Goal: Transaction & Acquisition: Download file/media

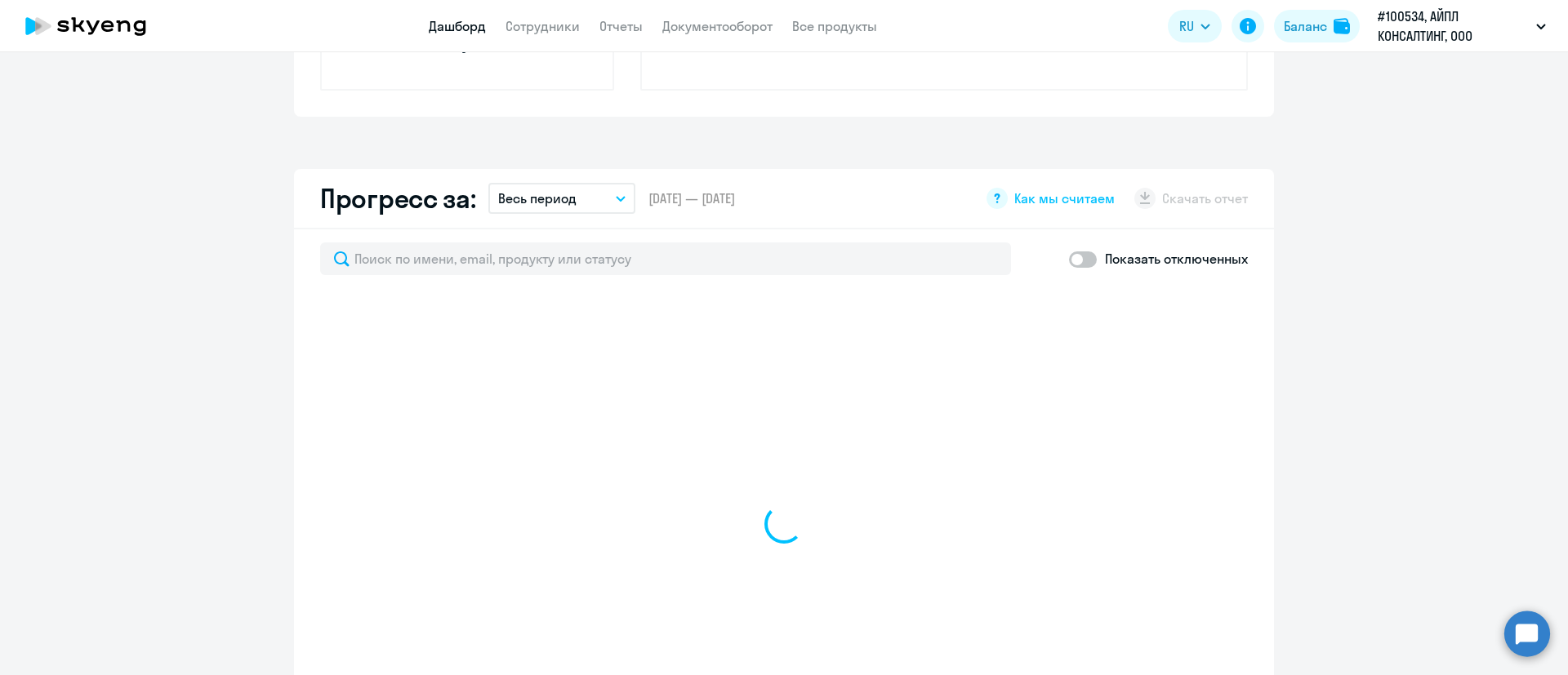
scroll to position [857, 0]
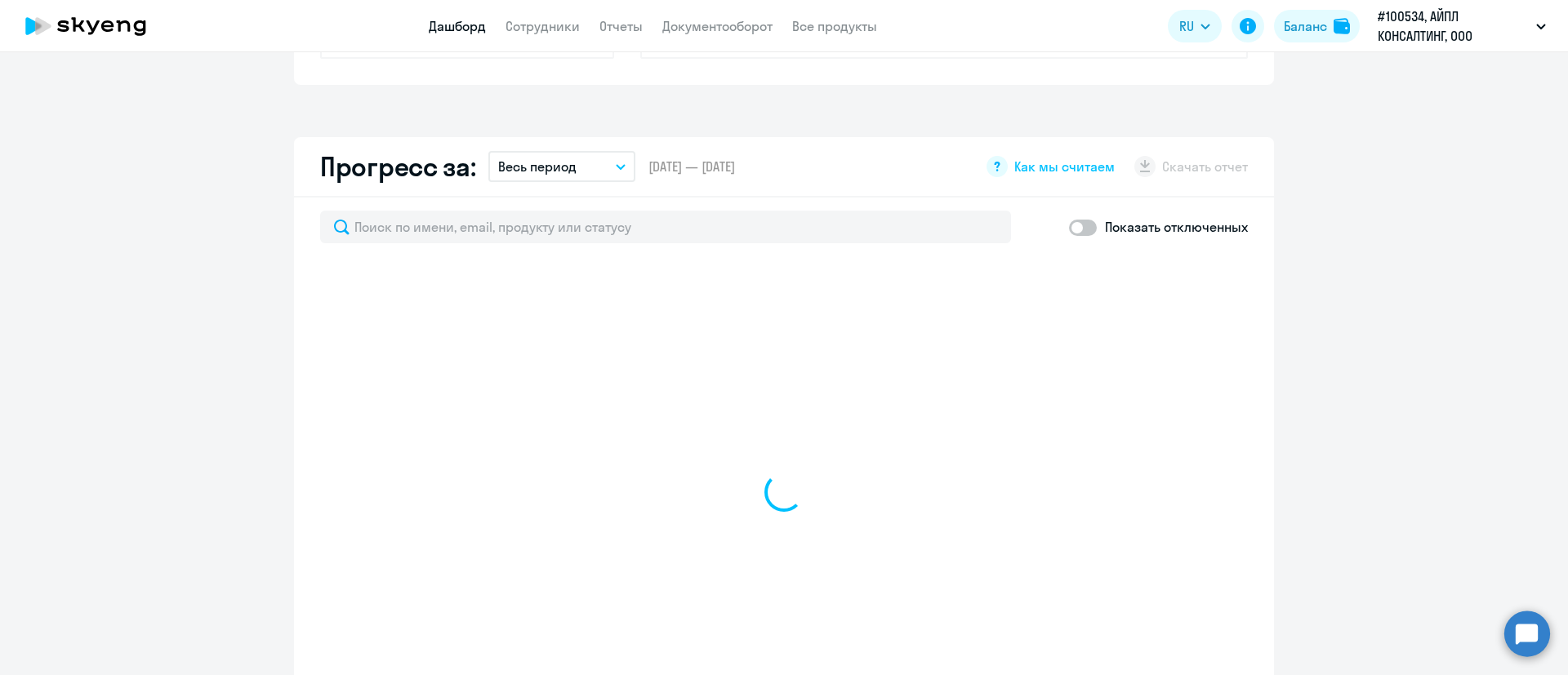
select select "30"
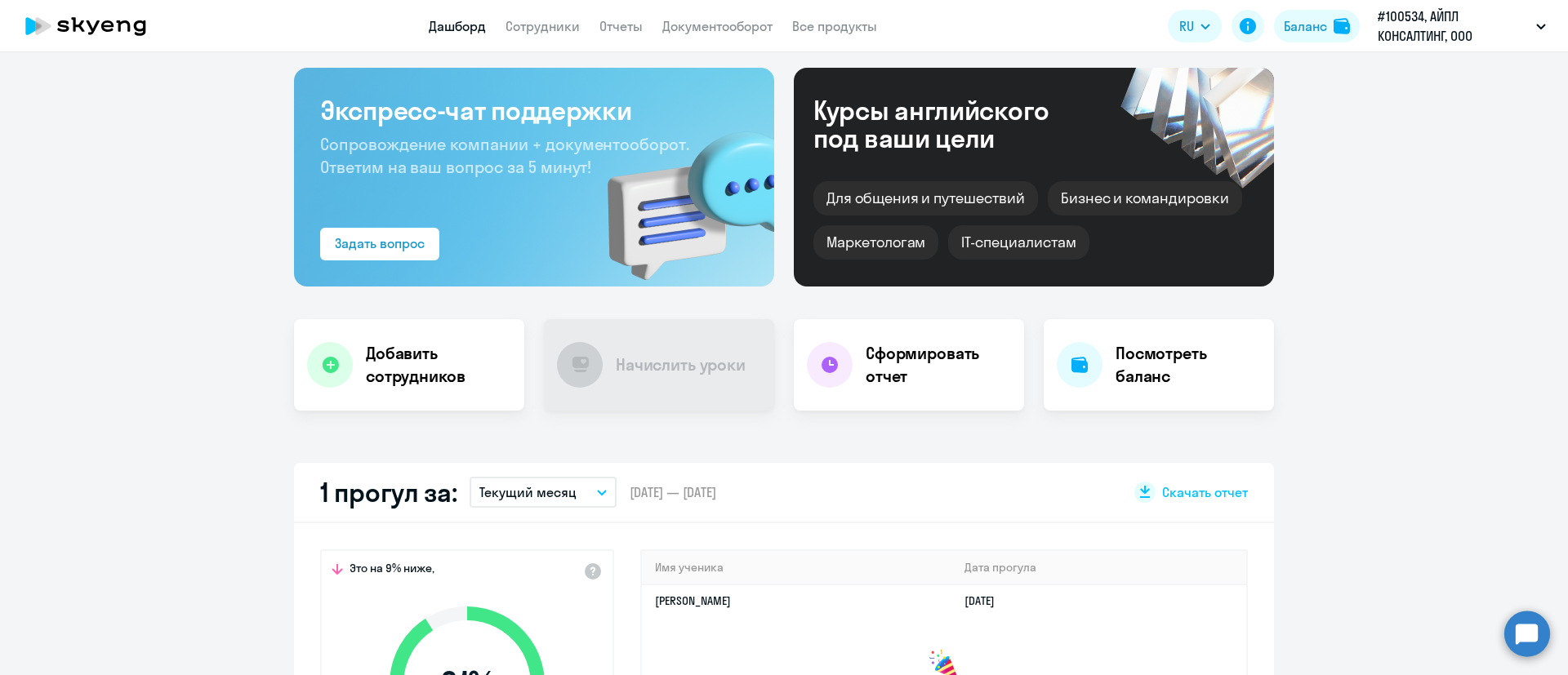
scroll to position [122, 0]
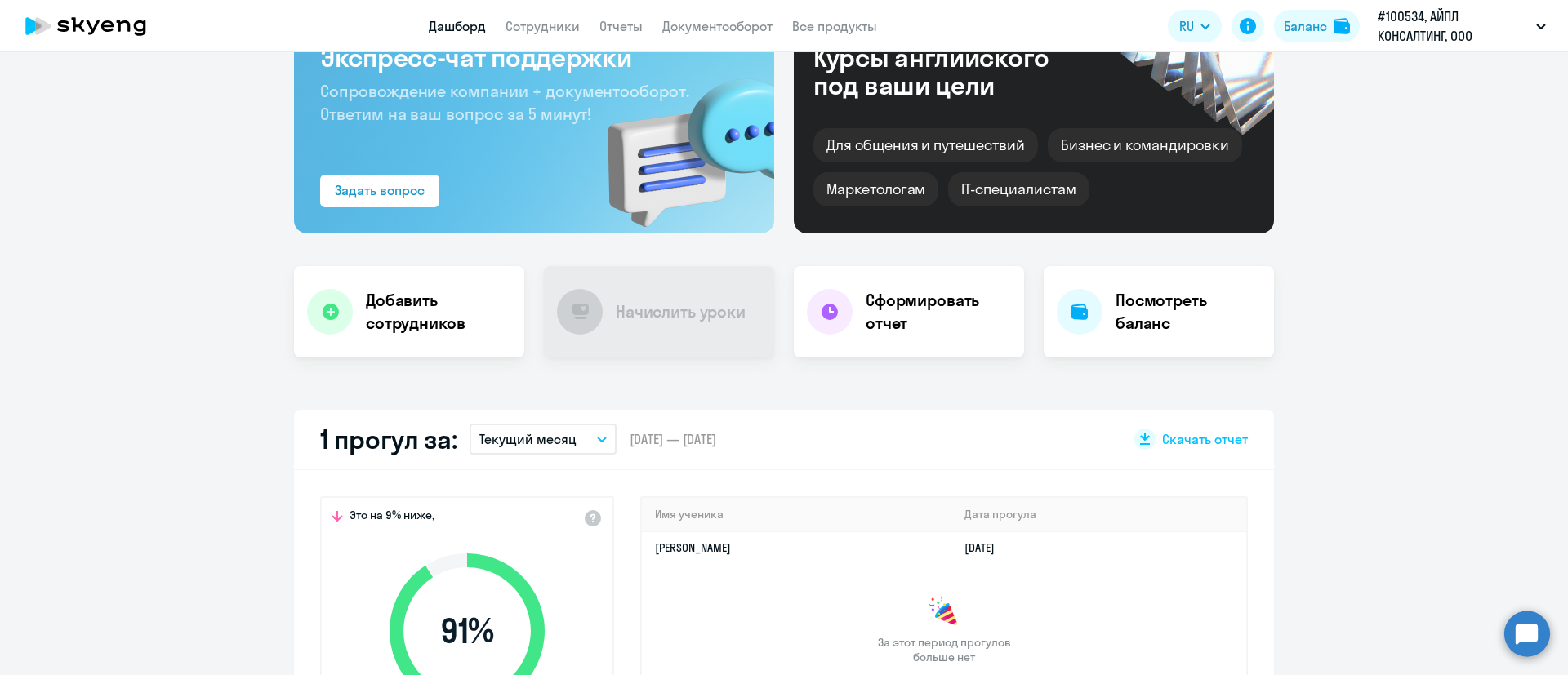
click at [550, 47] on app-header "Дашборд Сотрудники Отчеты Документооборот Все продукты Дашборд Сотрудники Отчет…" at bounding box center [784, 26] width 1568 height 52
click at [553, 14] on app-header "Дашборд Сотрудники Отчеты Документооборот Все продукты Дашборд Сотрудники Отчет…" at bounding box center [784, 26] width 1568 height 52
click at [553, 23] on link "Сотрудники" at bounding box center [542, 25] width 75 height 16
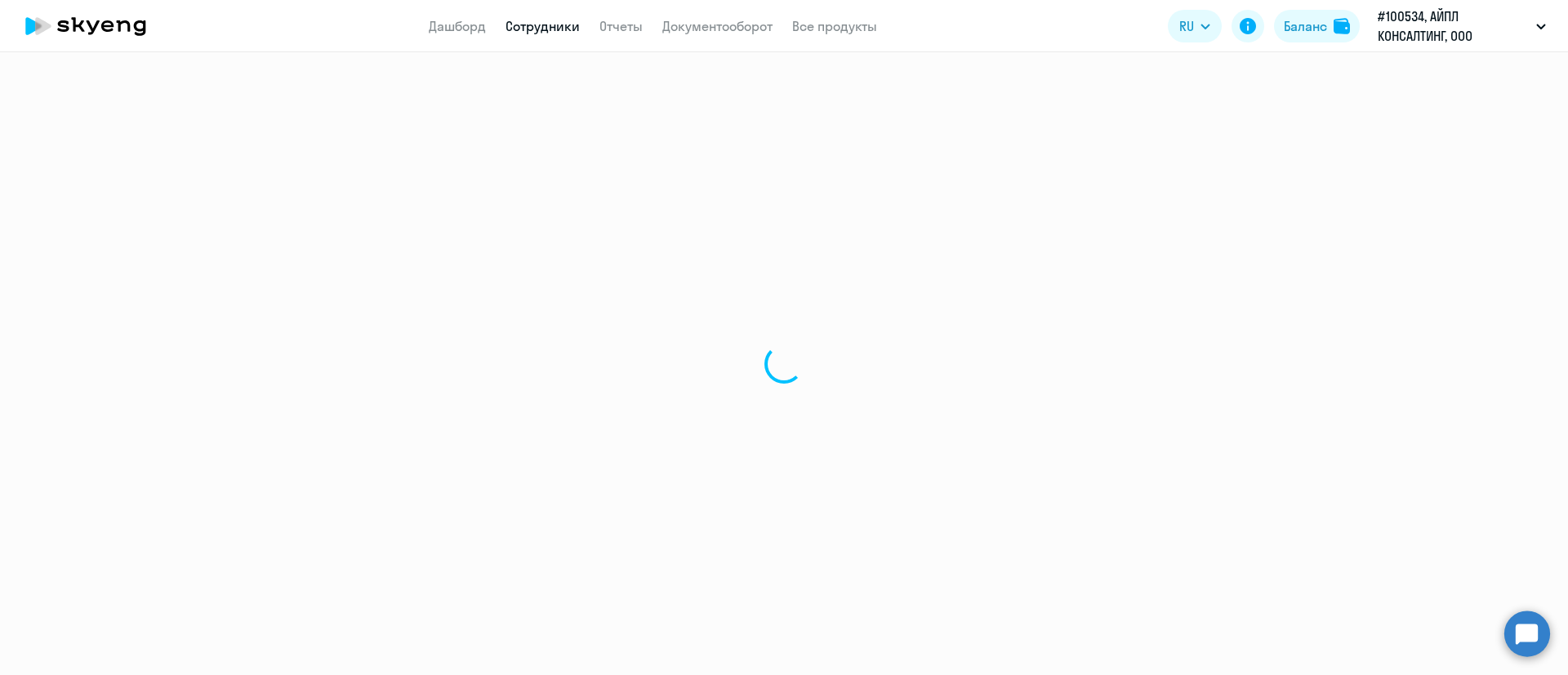
select select "30"
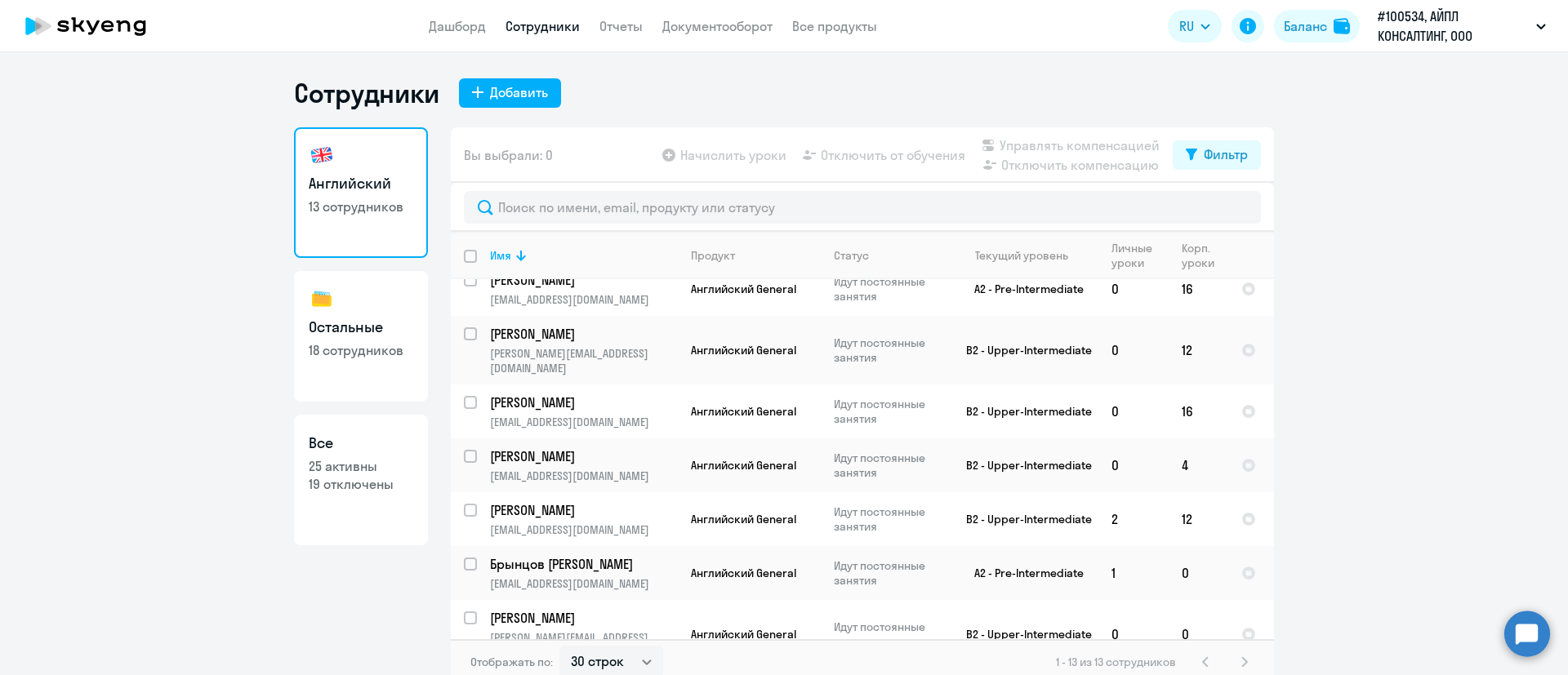
scroll to position [340, 0]
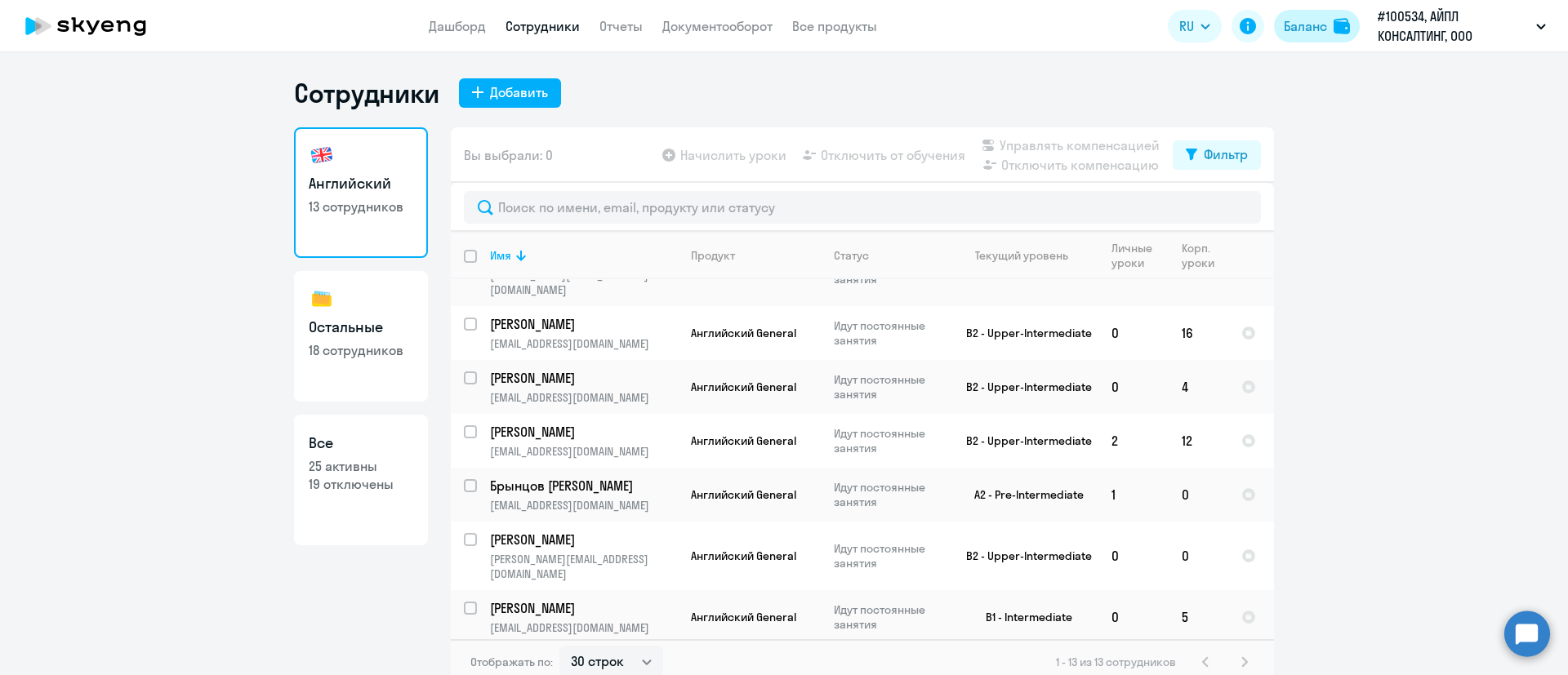
click at [1295, 28] on div "Баланс" at bounding box center [1306, 25] width 44 height 19
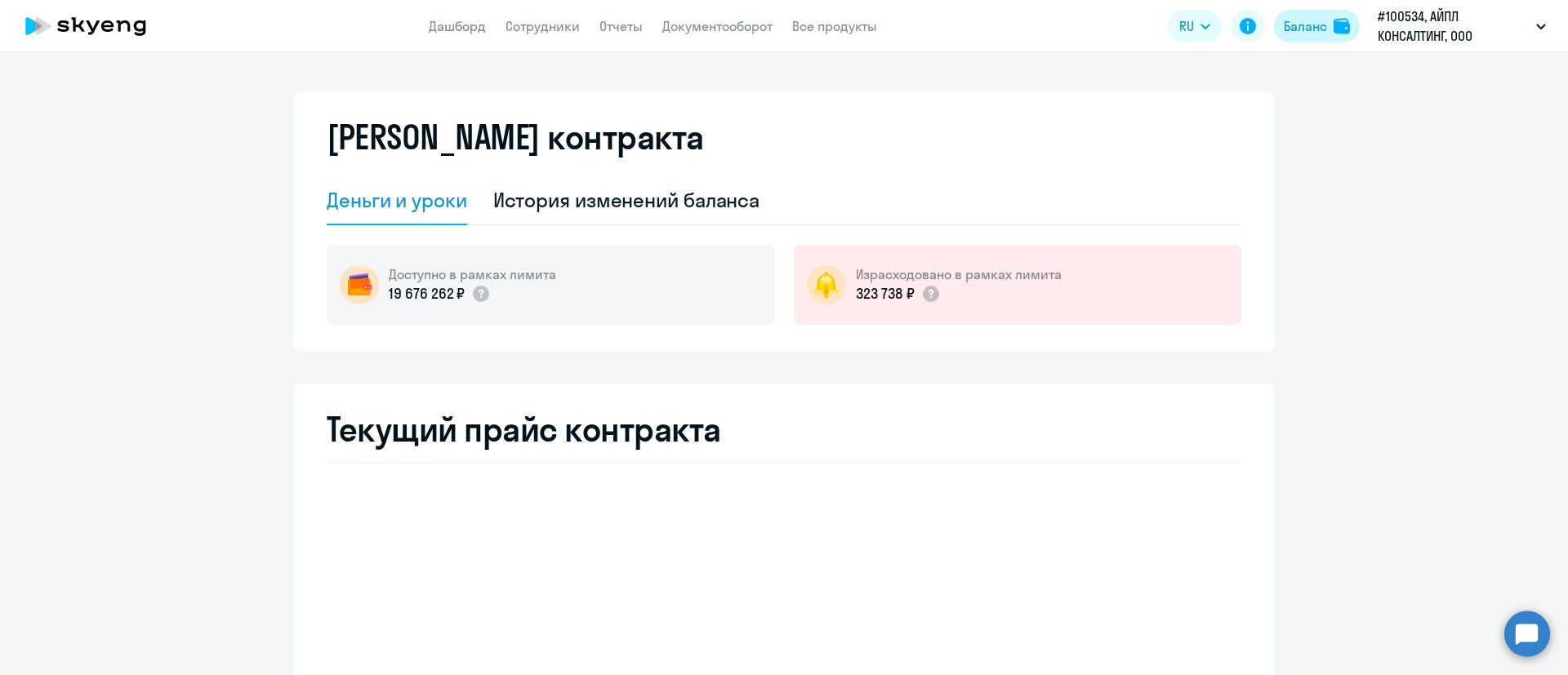
select select "english_adult_not_native_speaker"
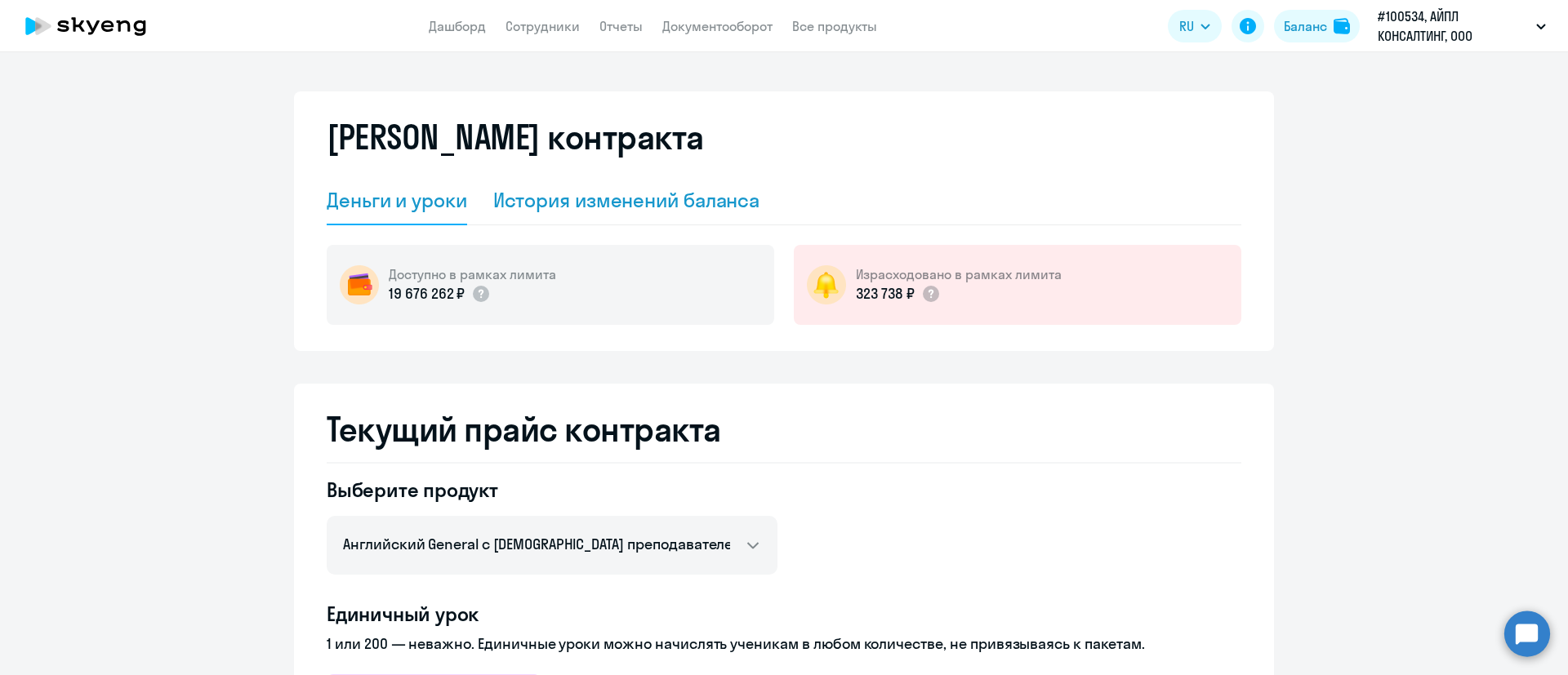
click at [581, 207] on div "История изменений баланса" at bounding box center [627, 199] width 267 height 26
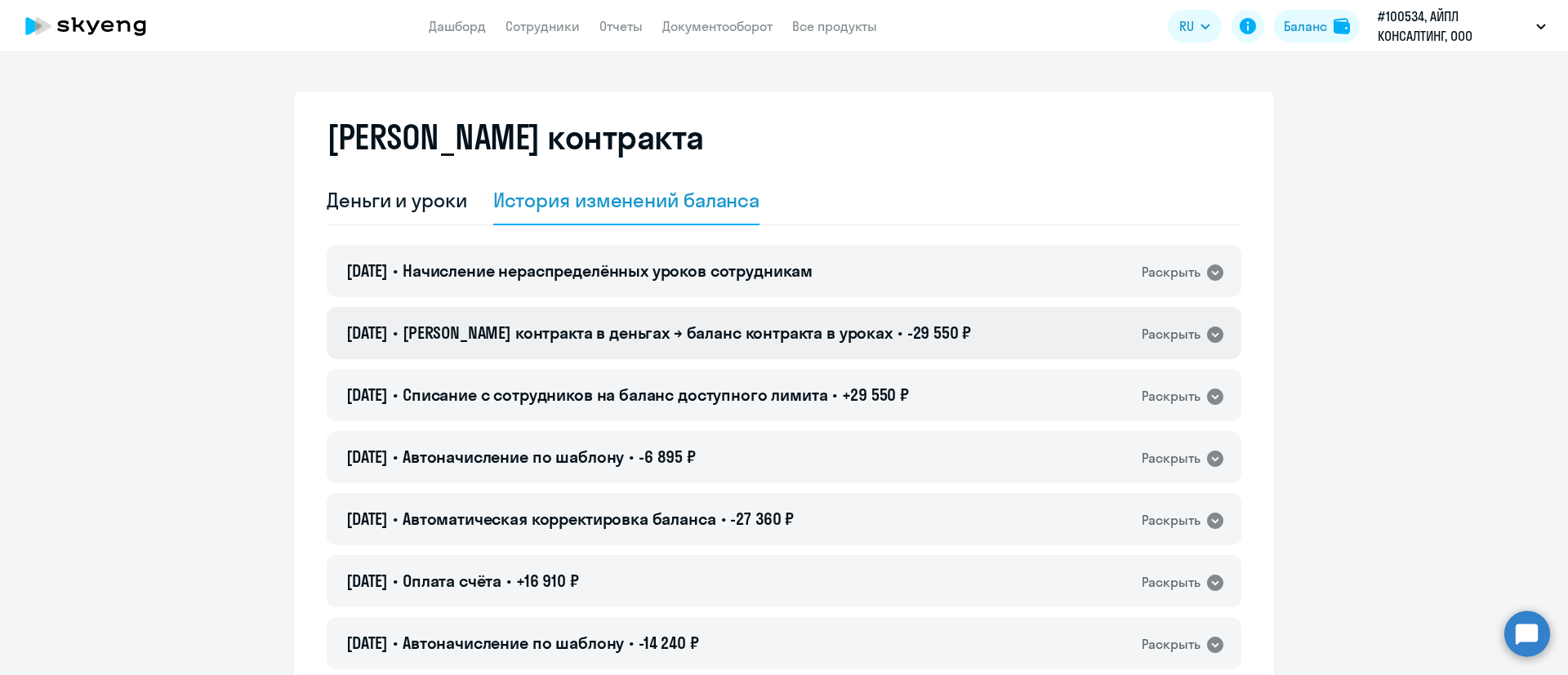
click at [1211, 338] on icon at bounding box center [1214, 334] width 16 height 16
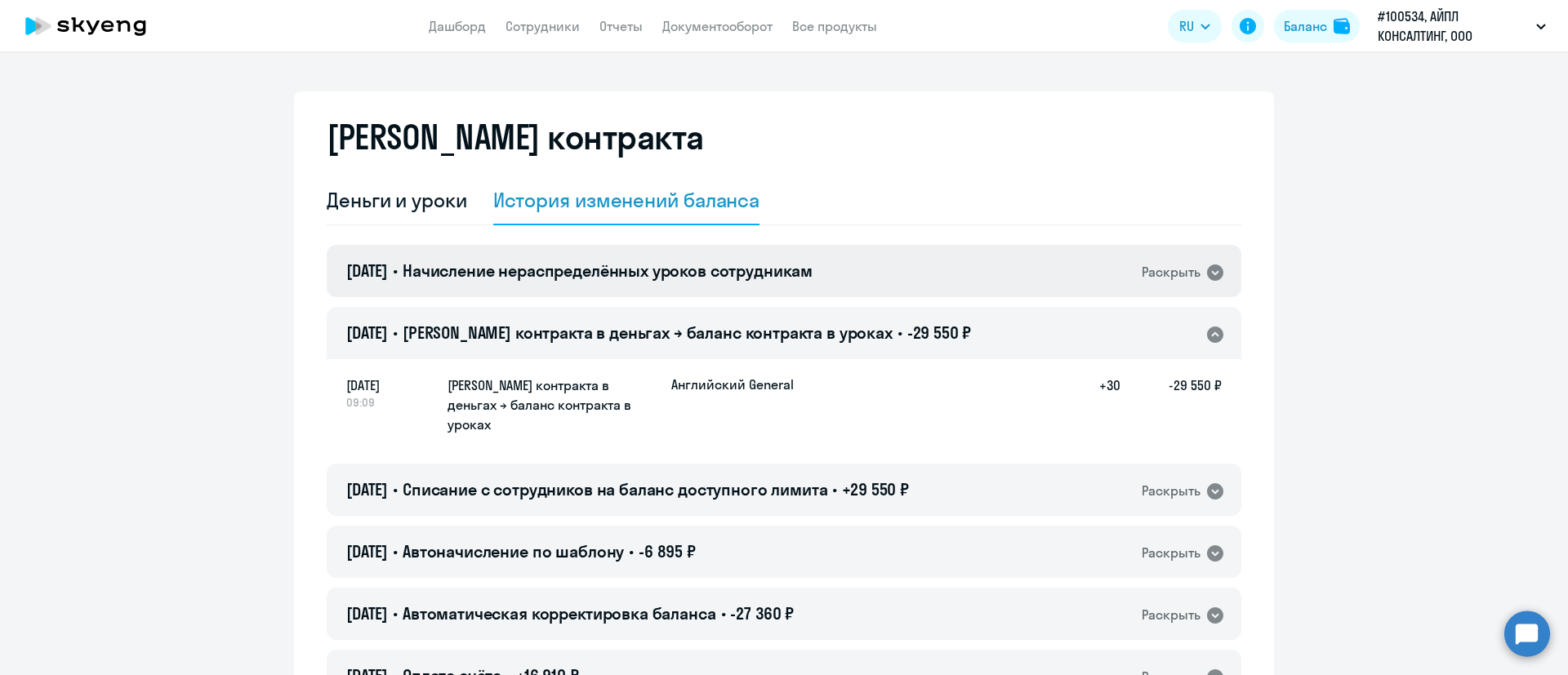
click at [1210, 272] on icon at bounding box center [1214, 272] width 16 height 16
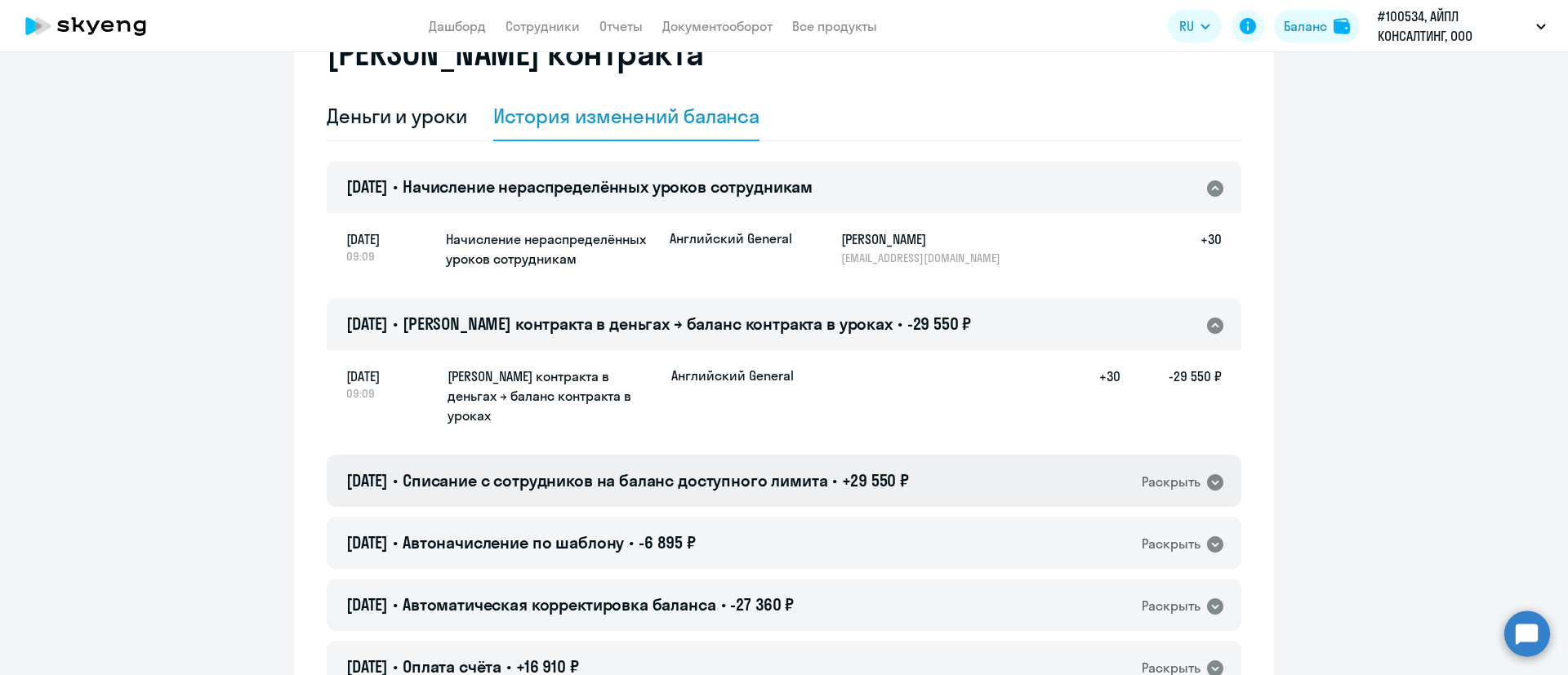
scroll to position [122, 0]
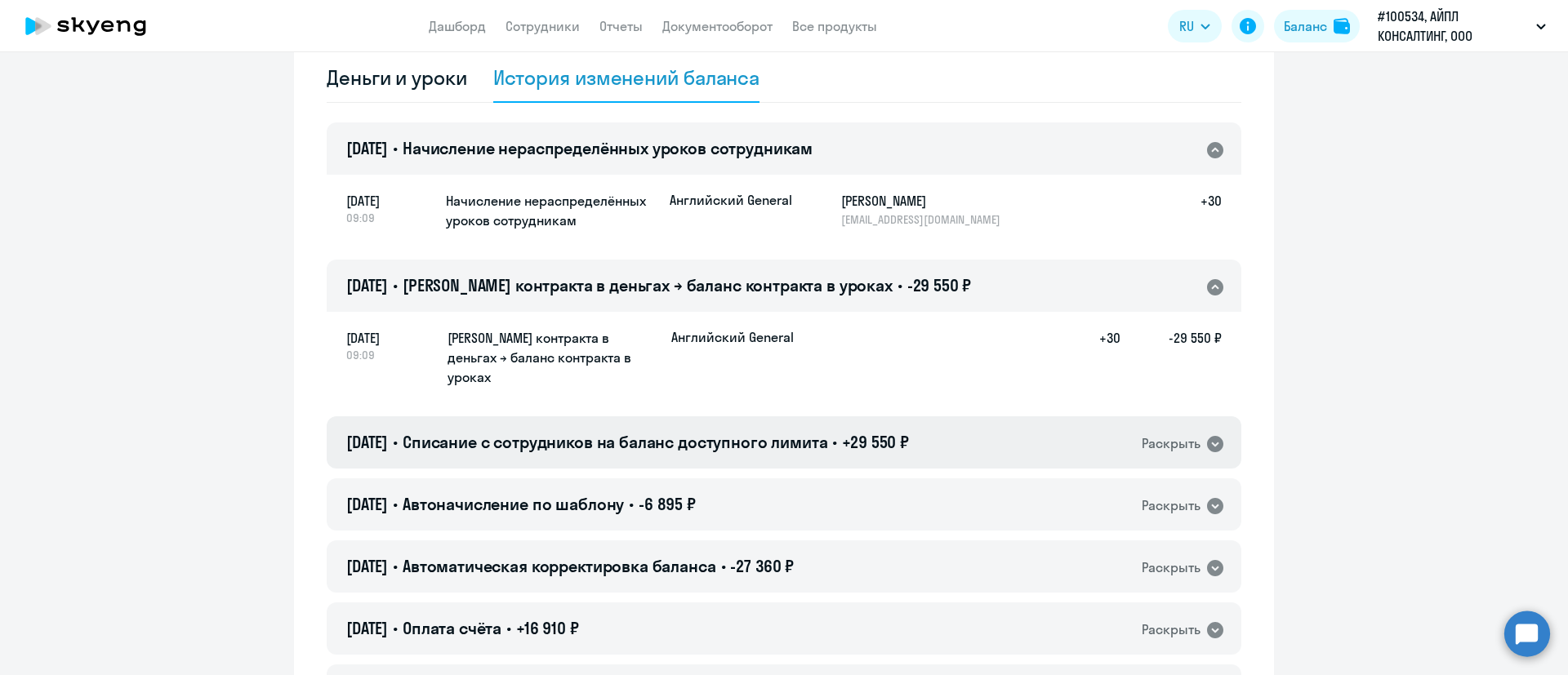
click at [1207, 435] on icon at bounding box center [1214, 443] width 16 height 16
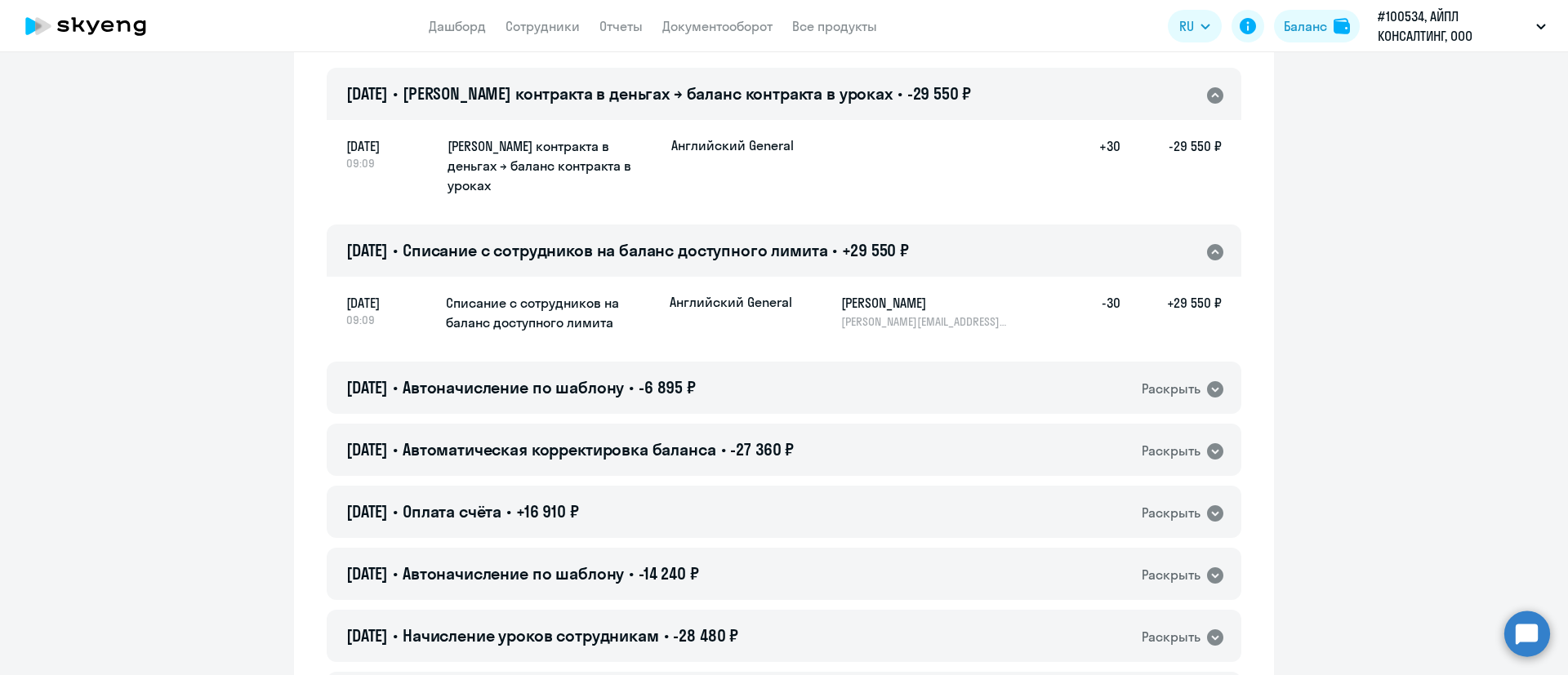
scroll to position [368, 0]
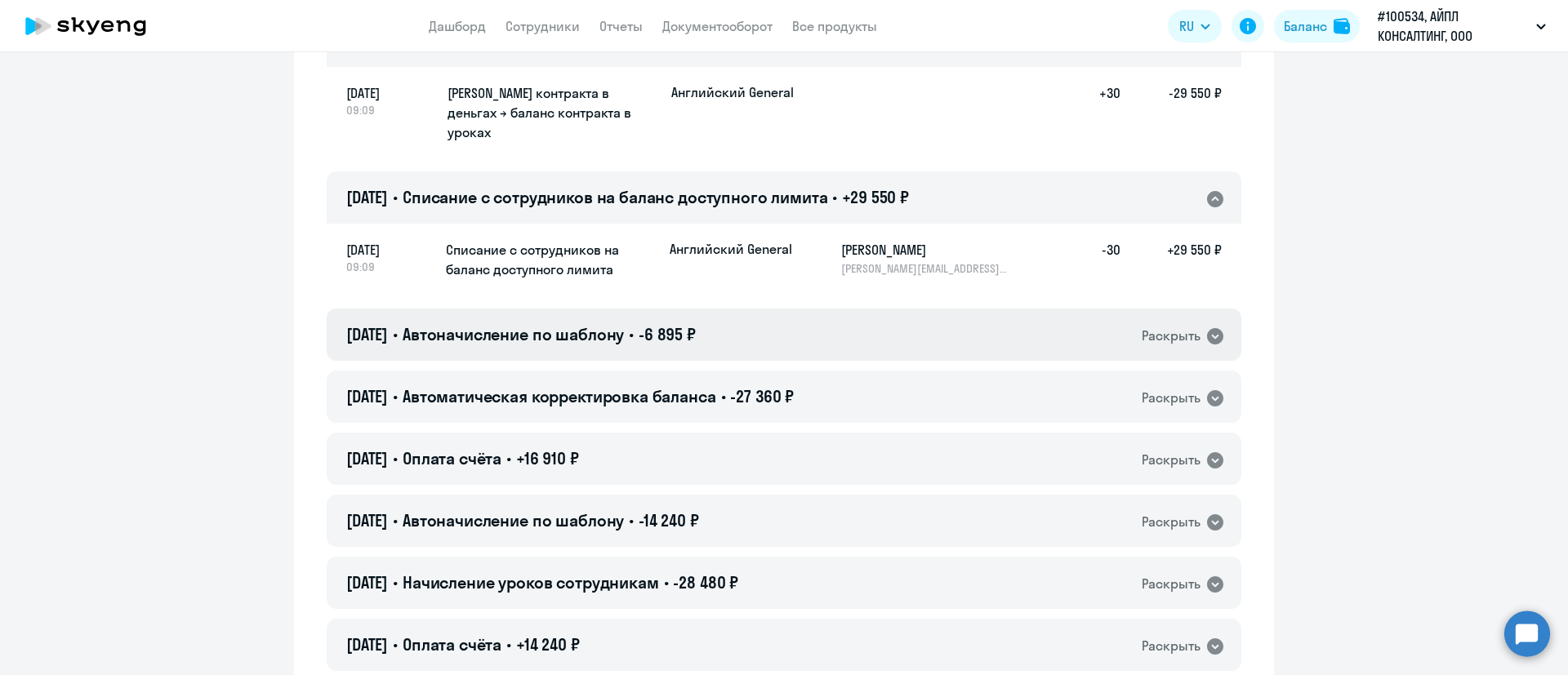
click at [1207, 328] on icon at bounding box center [1214, 336] width 16 height 16
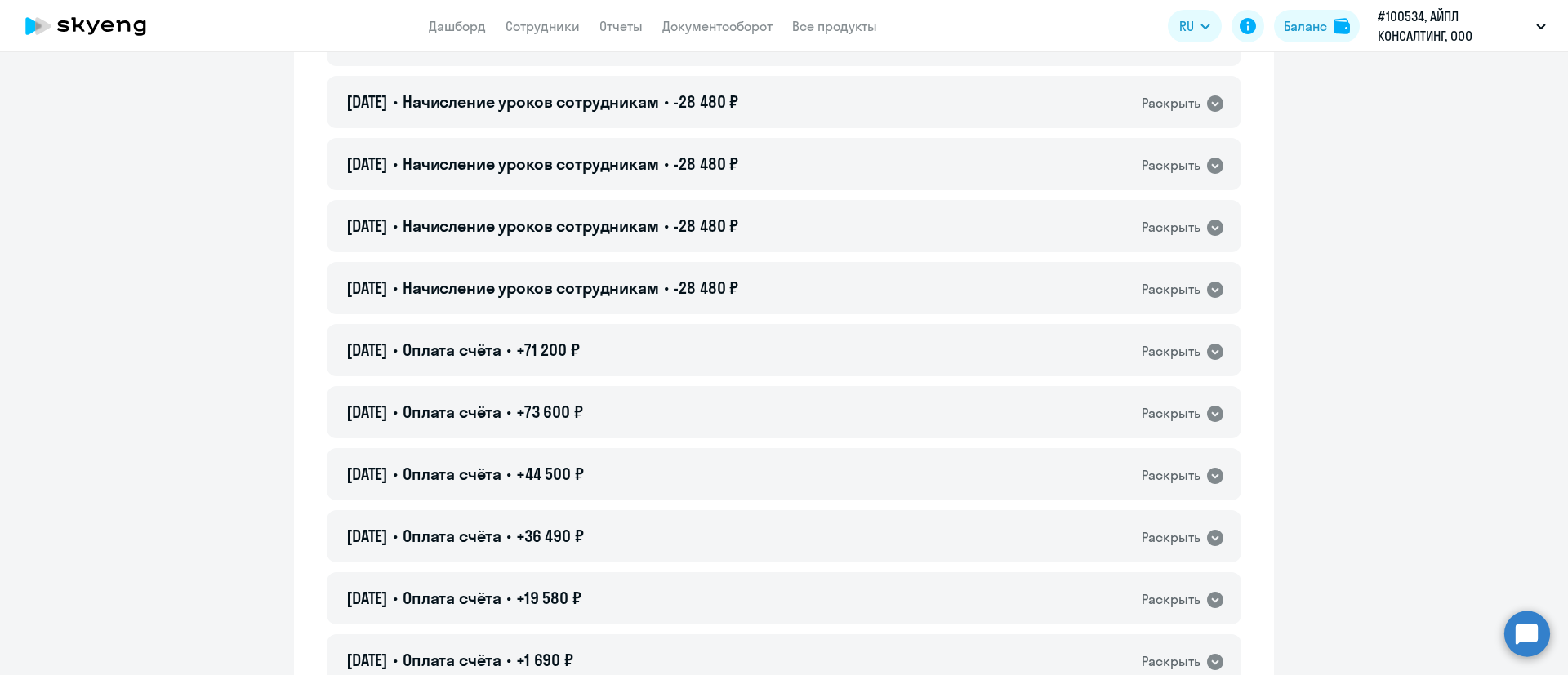
scroll to position [1224, 0]
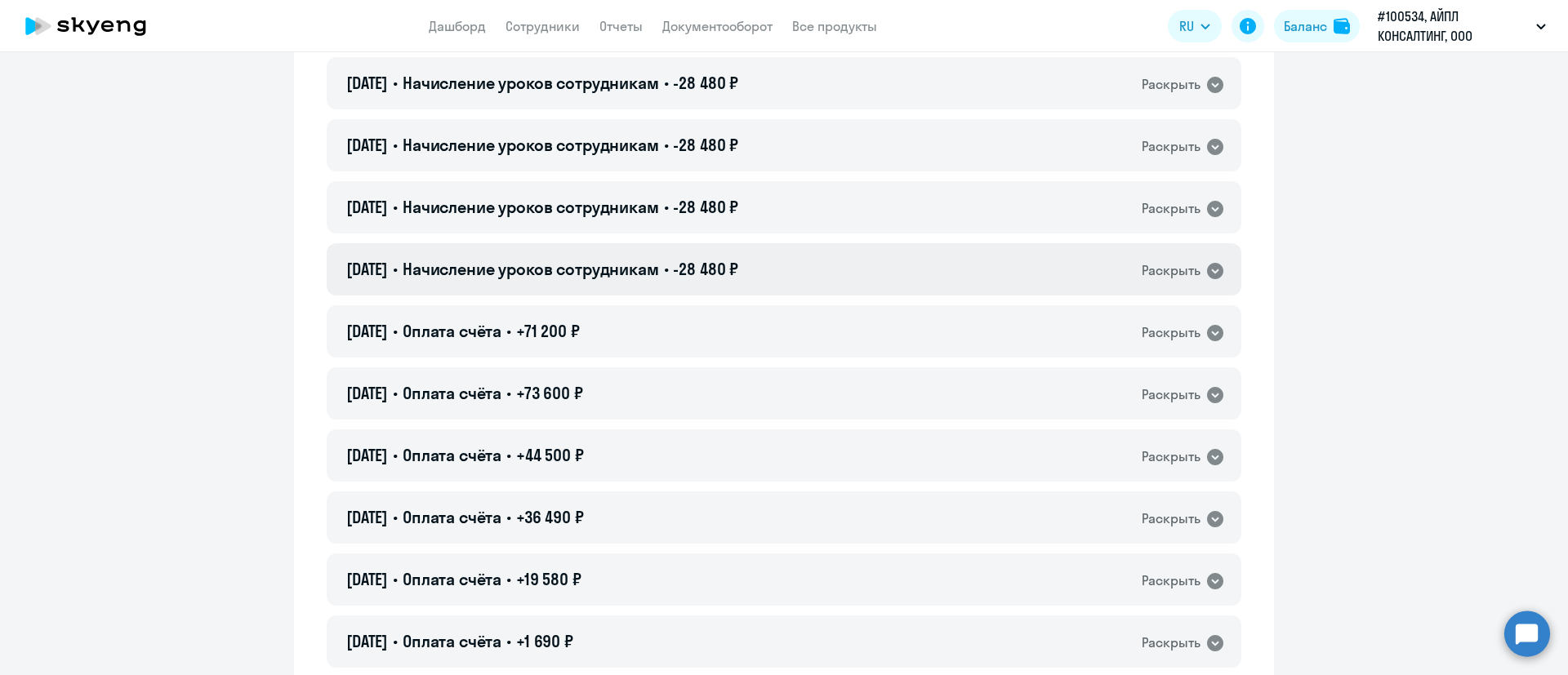
click at [1211, 261] on icon at bounding box center [1214, 271] width 19 height 19
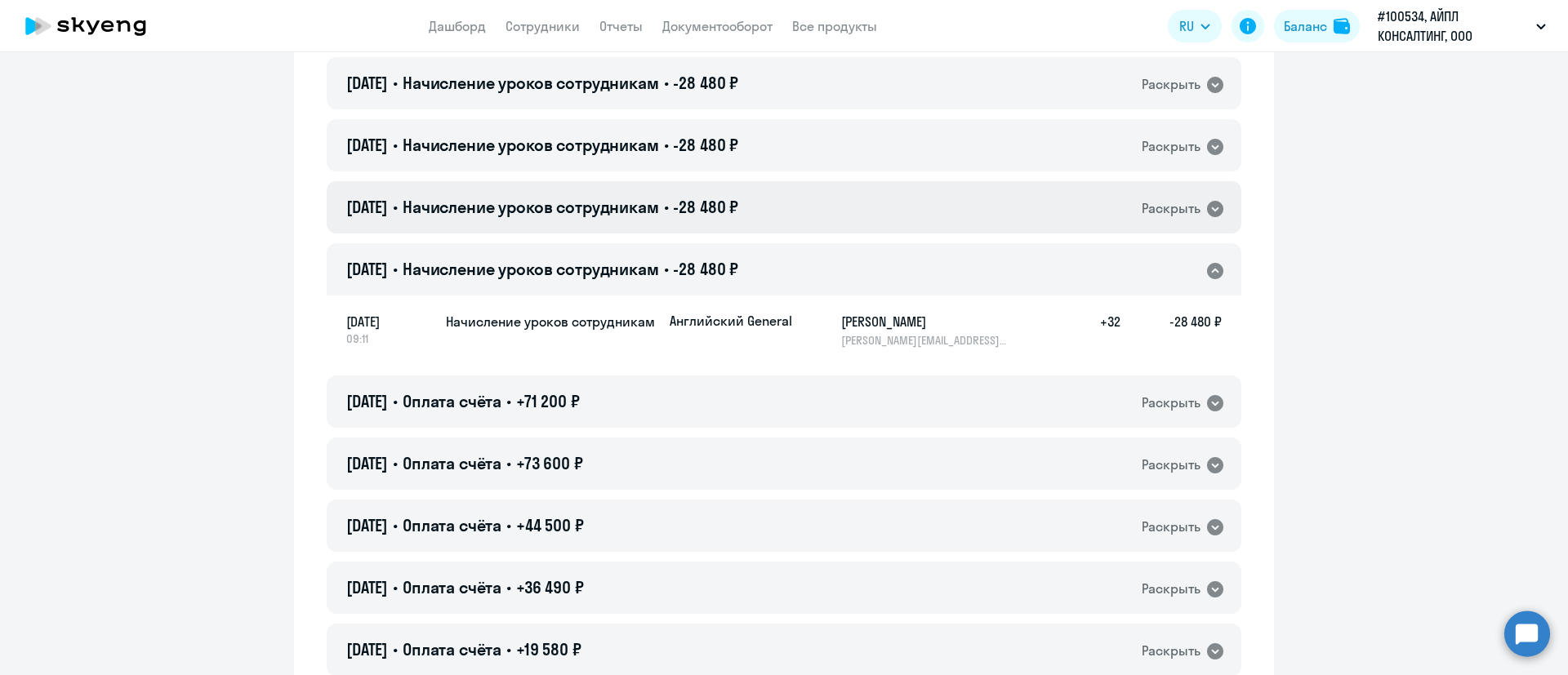
click at [1191, 198] on div "Раскрыть" at bounding box center [1171, 209] width 59 height 20
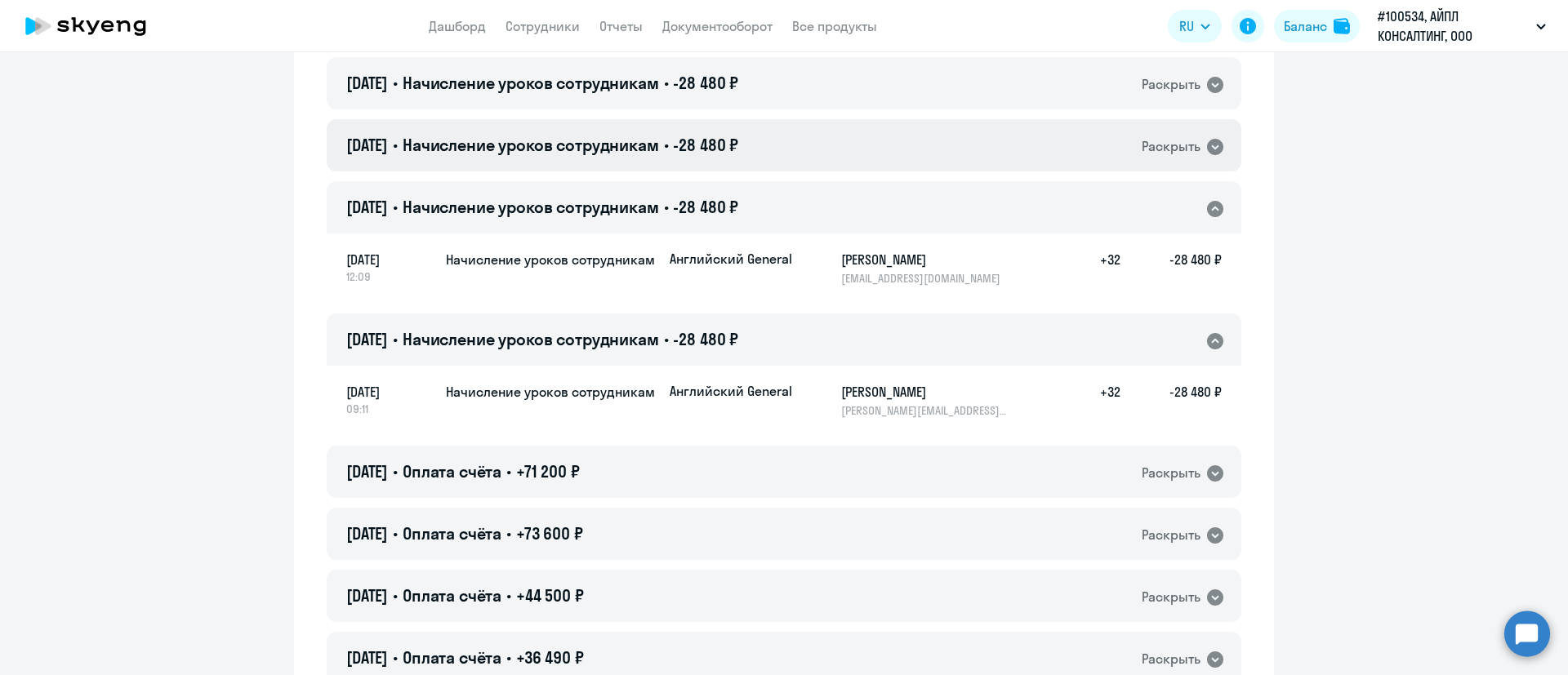
click at [1205, 137] on icon at bounding box center [1214, 147] width 19 height 19
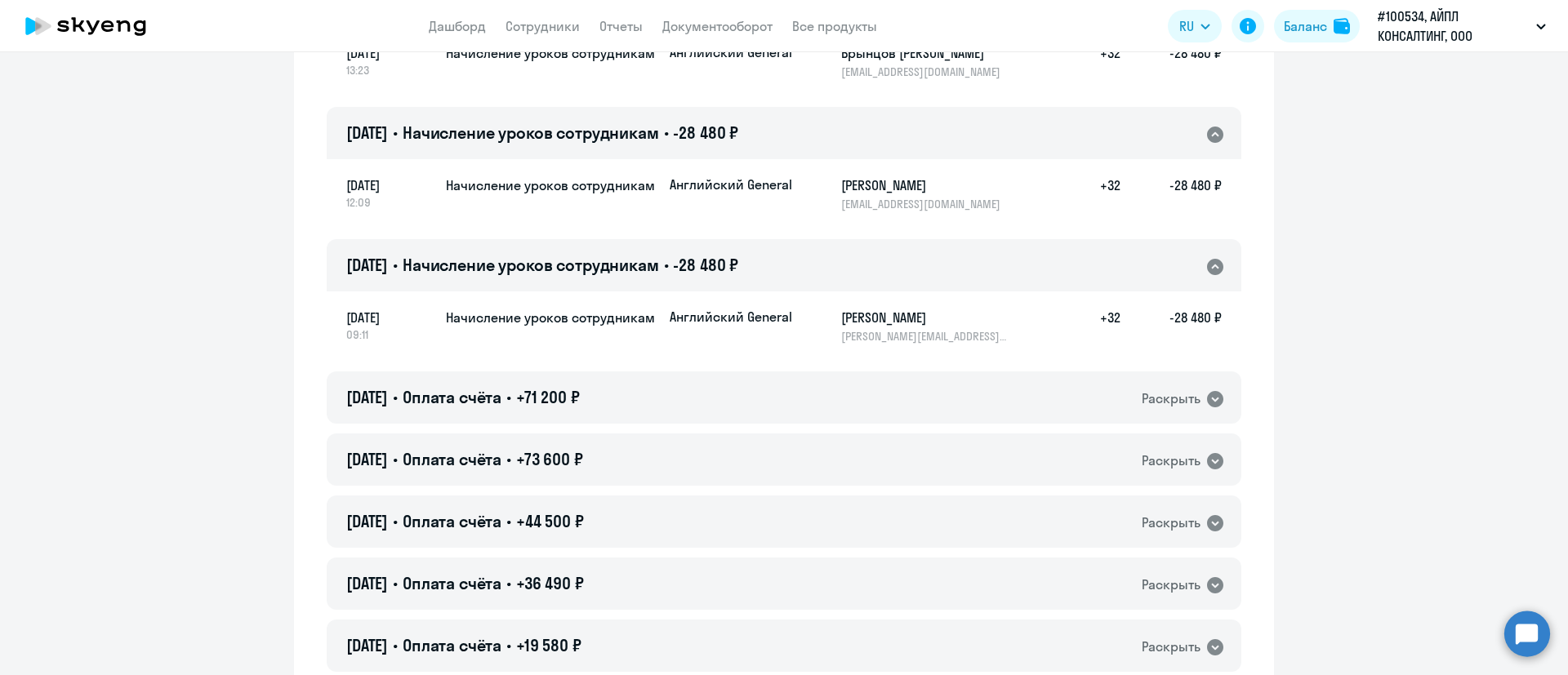
scroll to position [1469, 0]
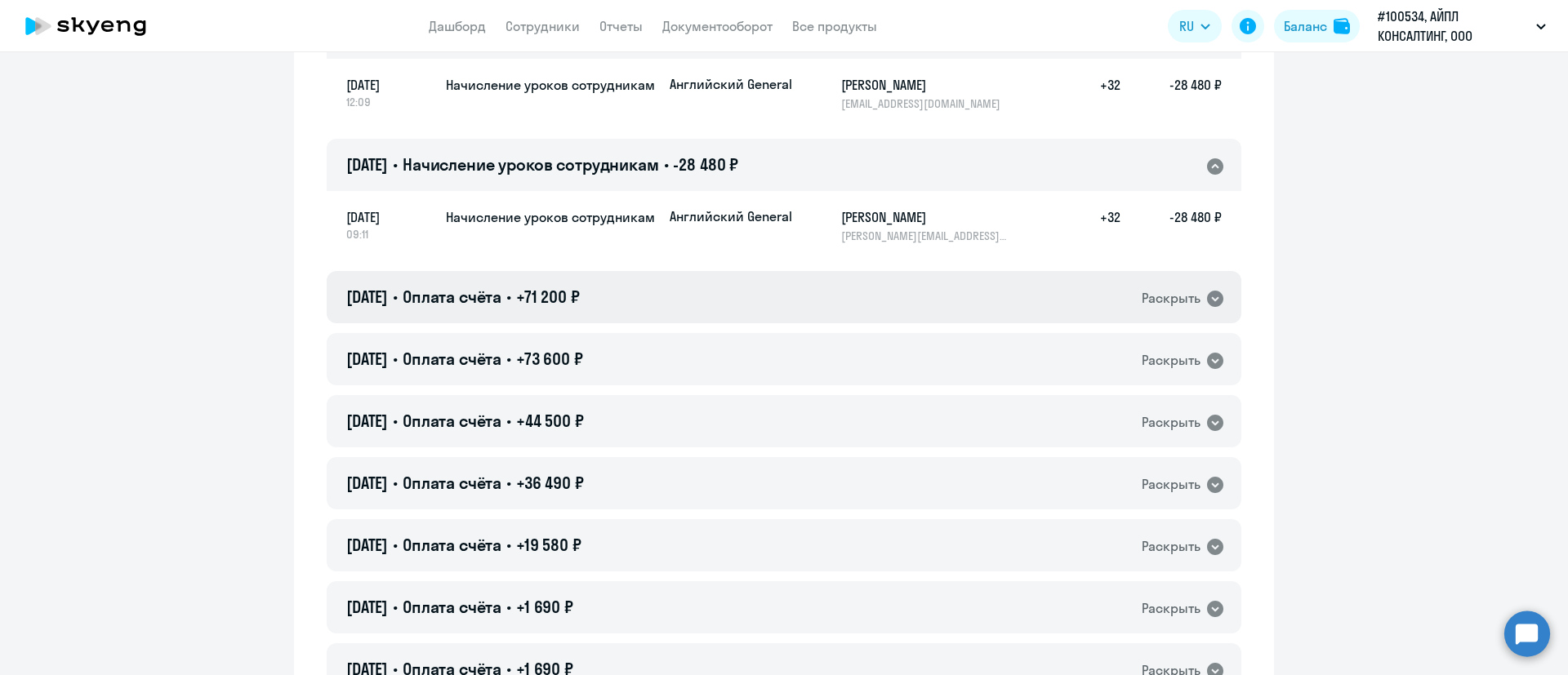
click at [1207, 291] on icon at bounding box center [1214, 298] width 16 height 16
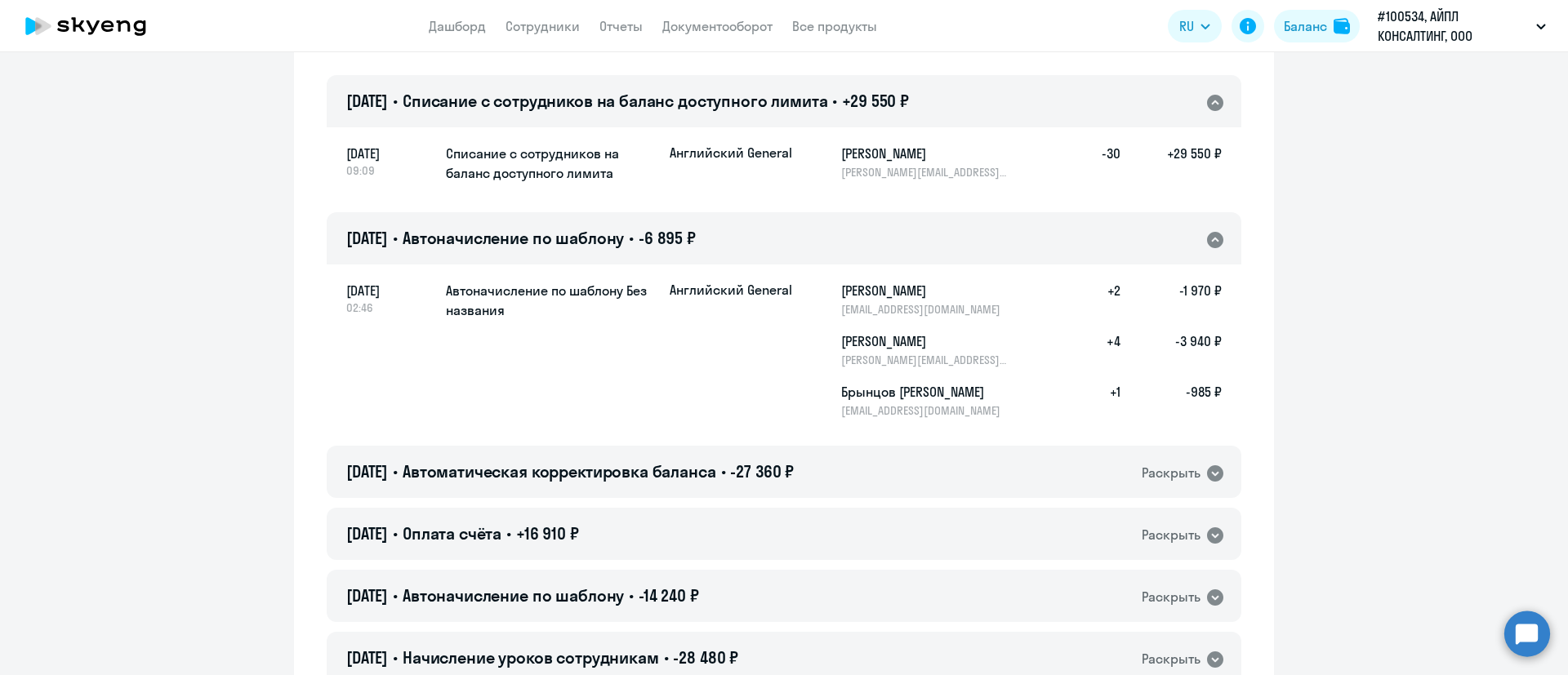
scroll to position [612, 0]
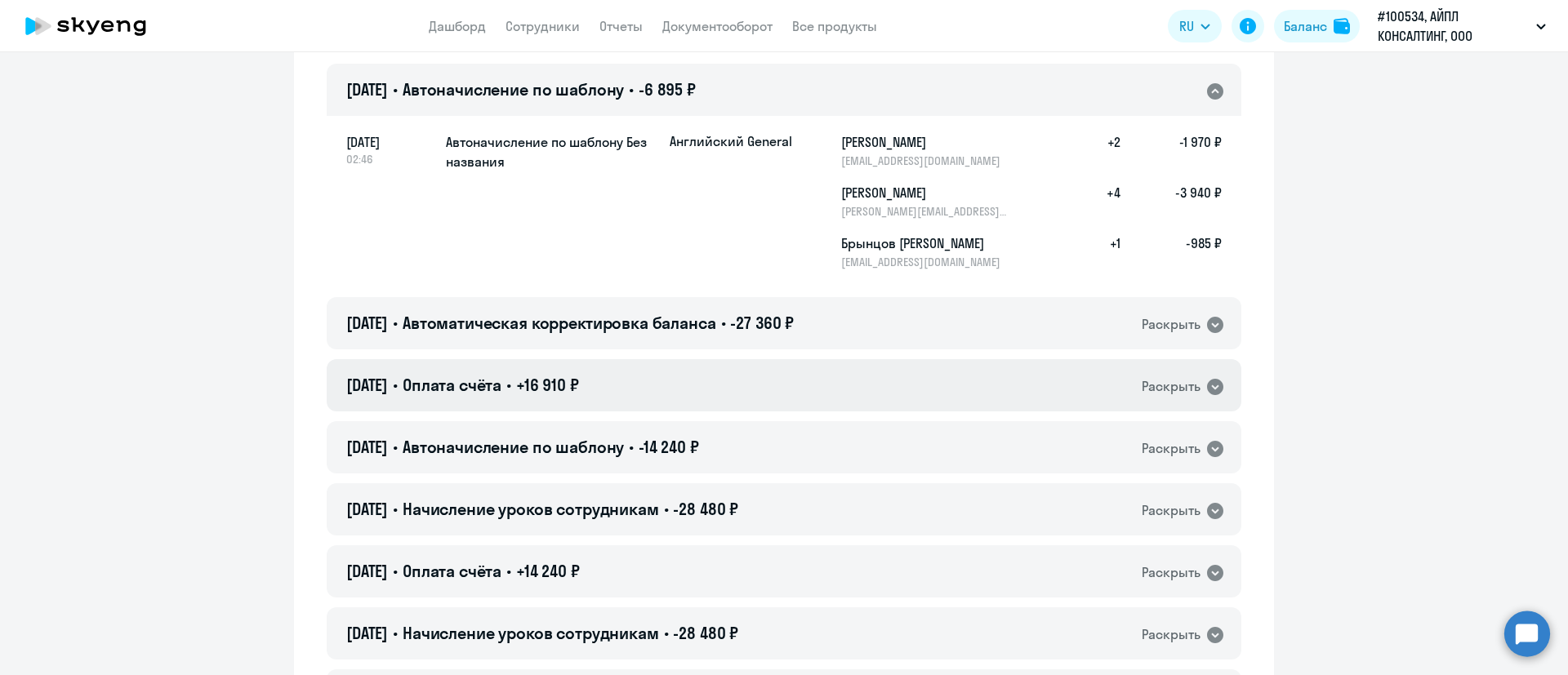
click at [1210, 377] on icon at bounding box center [1214, 386] width 19 height 19
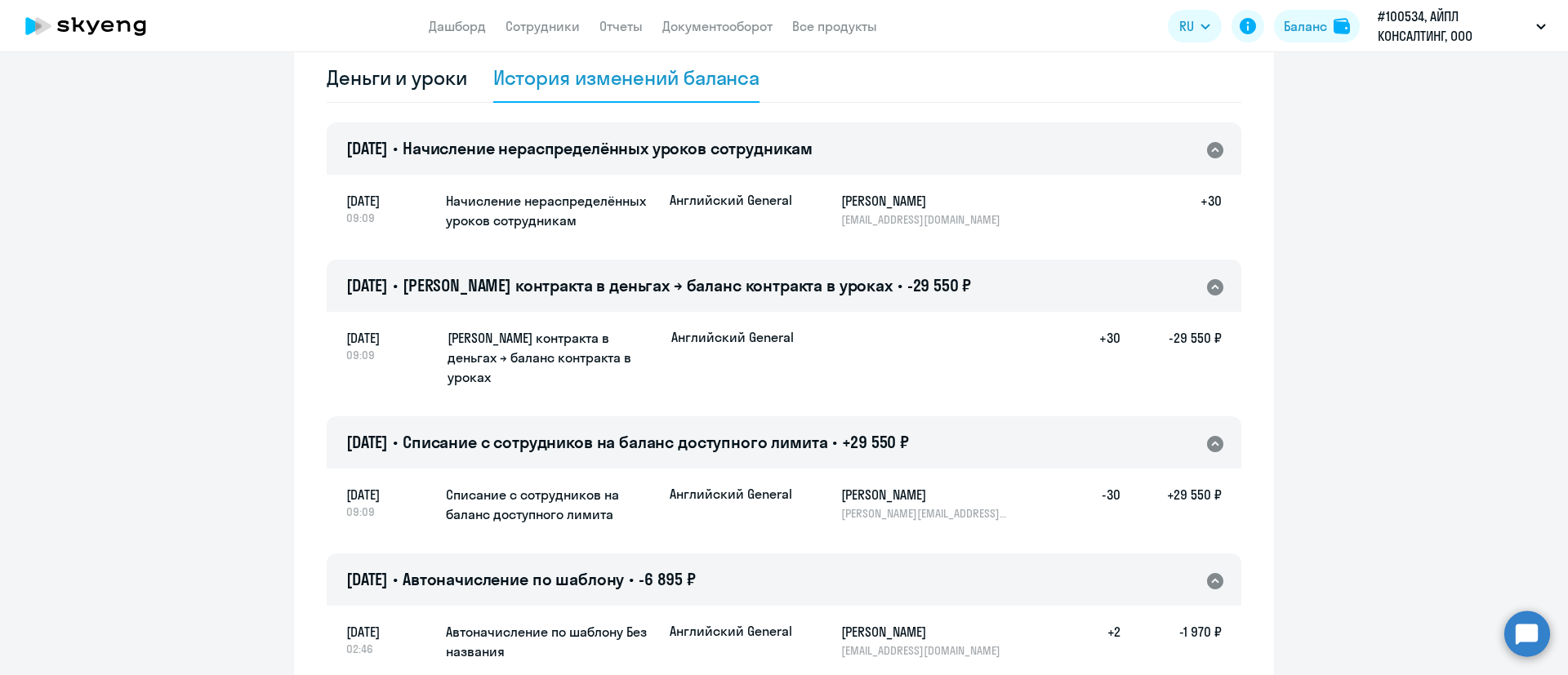
scroll to position [0, 0]
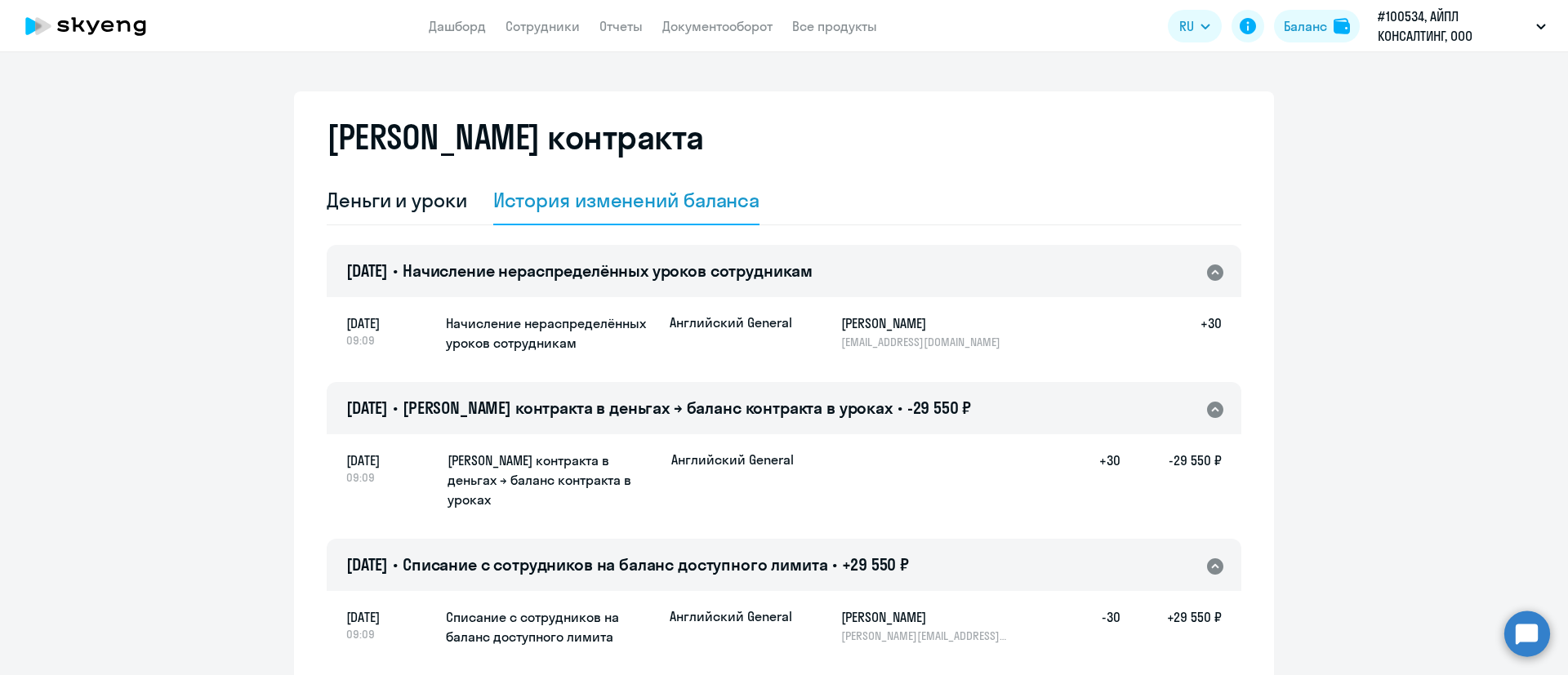
click at [1211, 263] on icon at bounding box center [1214, 272] width 19 height 19
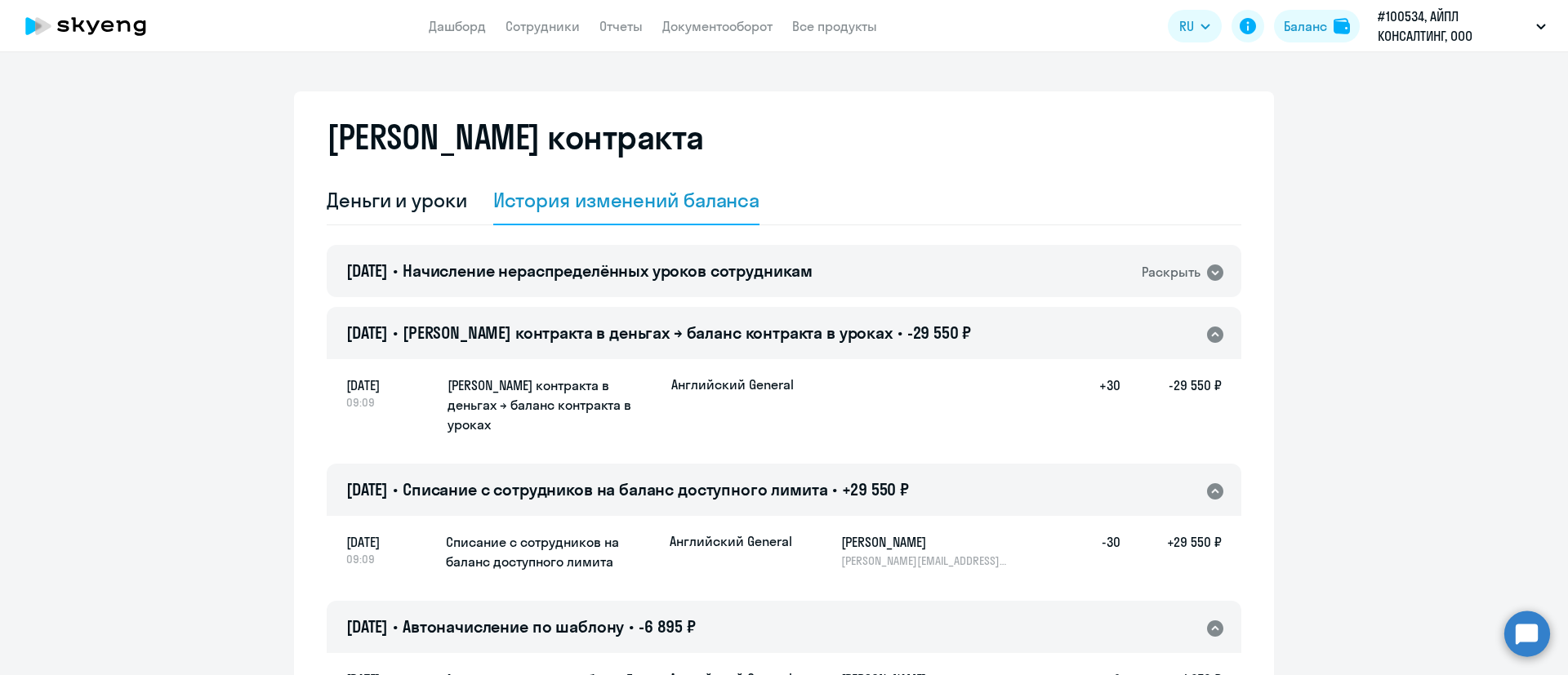
click at [1207, 328] on icon at bounding box center [1214, 334] width 16 height 16
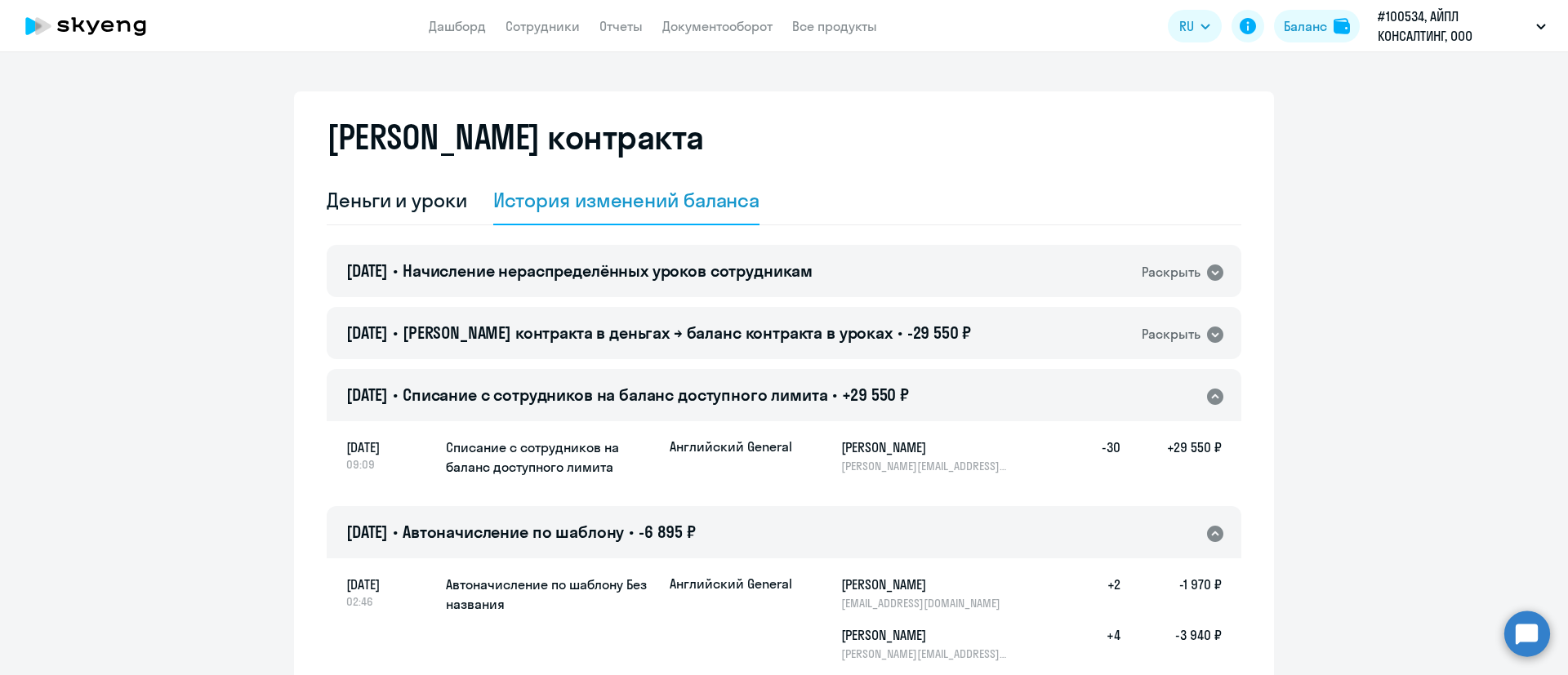
click at [1212, 389] on icon at bounding box center [1214, 396] width 19 height 19
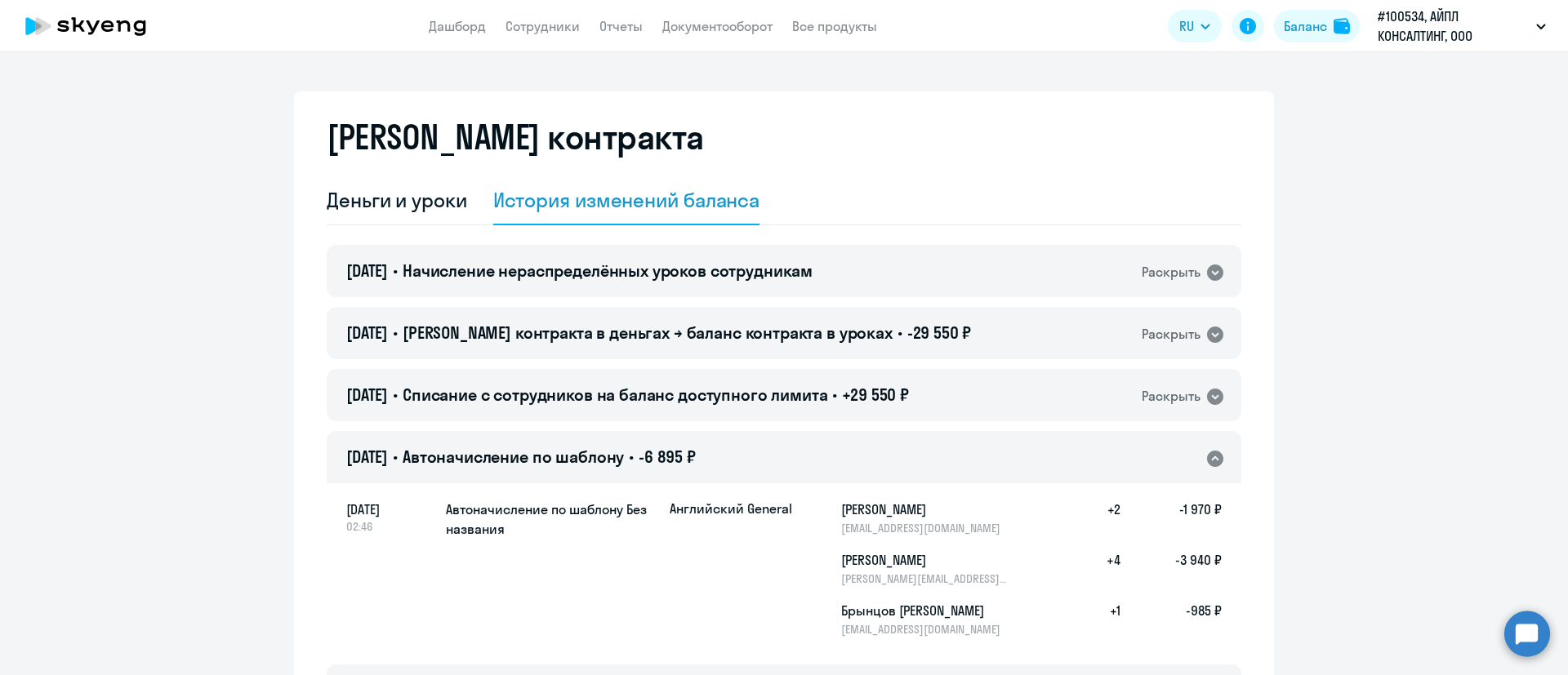
click at [1205, 456] on icon at bounding box center [1214, 458] width 19 height 19
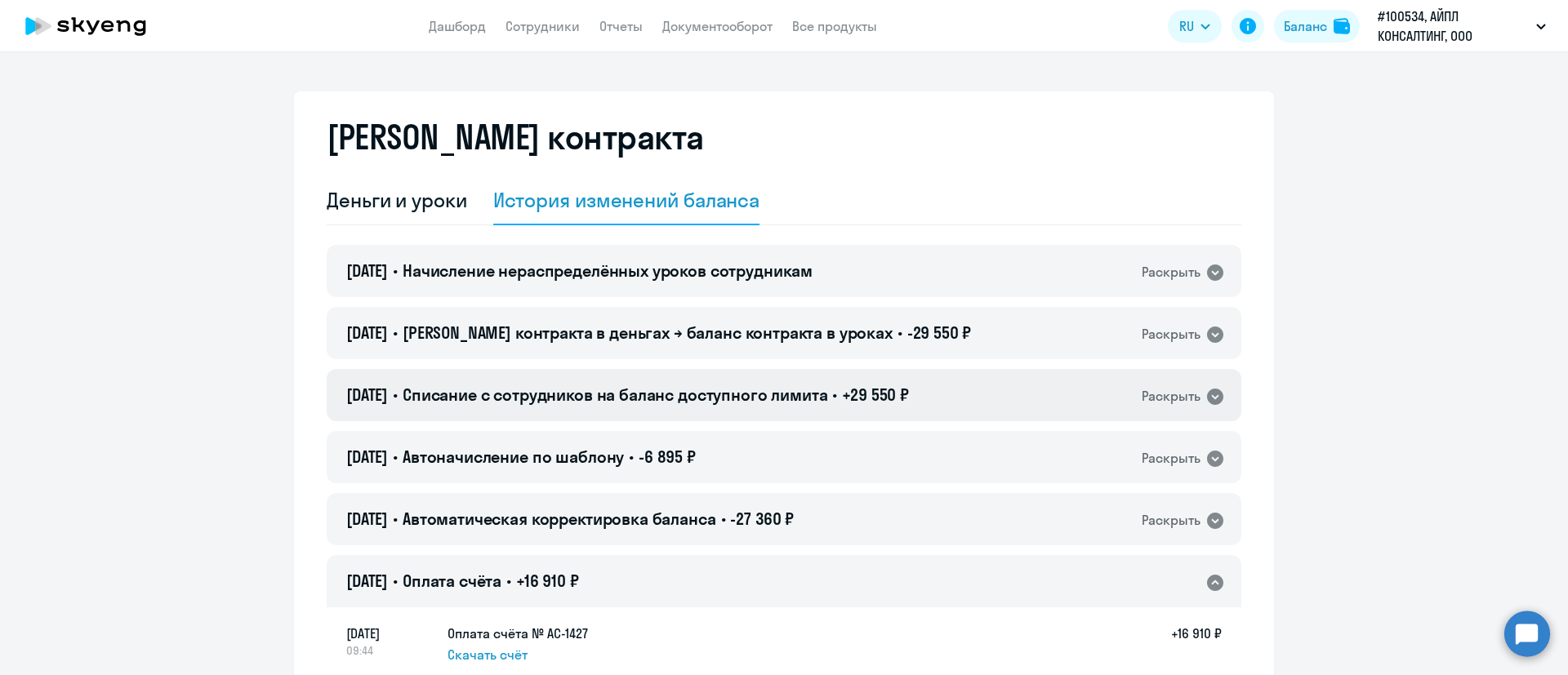
click at [1224, 389] on div "[DATE] • Списание с сотрудников на баланс доступного лимита • +29 550 ₽ Раскрыть" at bounding box center [784, 394] width 914 height 52
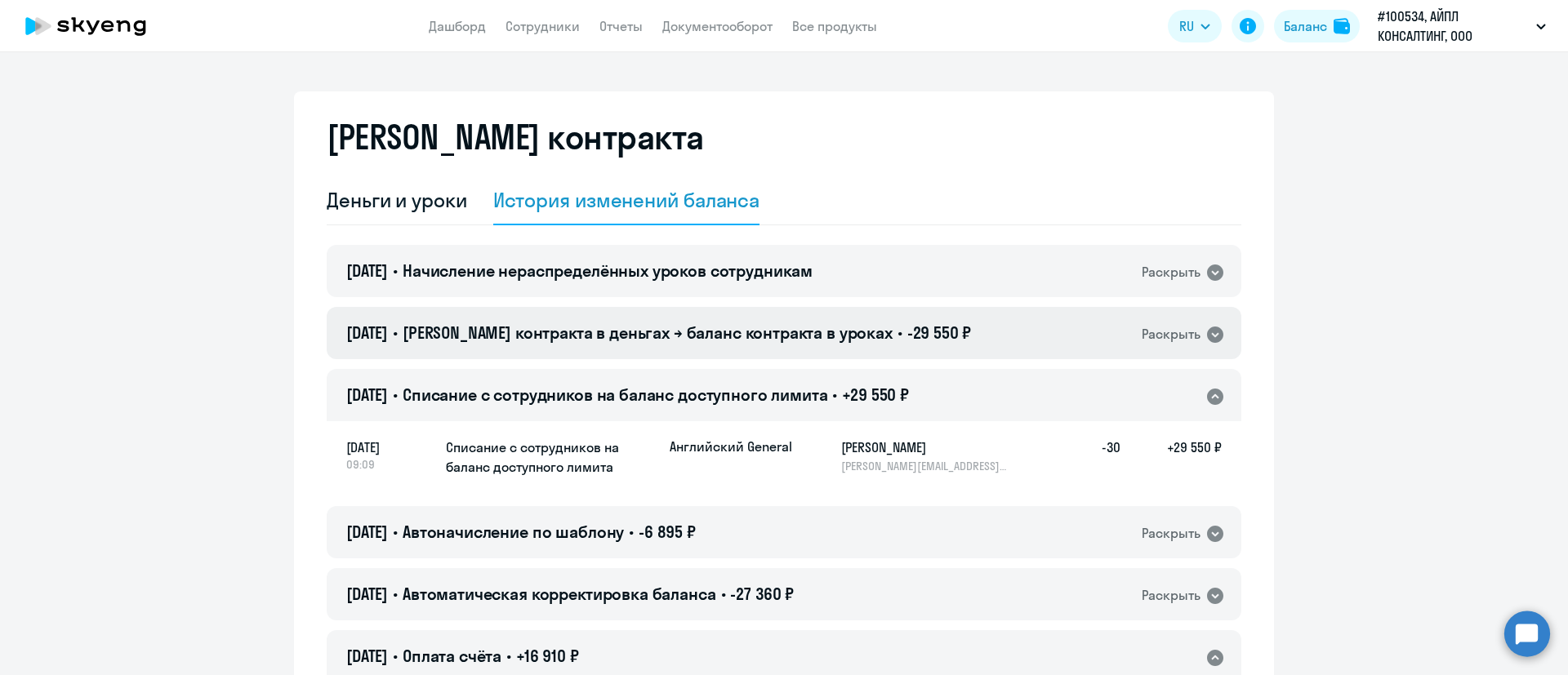
click at [1227, 342] on div "[DATE] • Баланс контракта в деньгах → баланс контракта в уроках • -29 550 ₽ Рас…" at bounding box center [784, 332] width 914 height 52
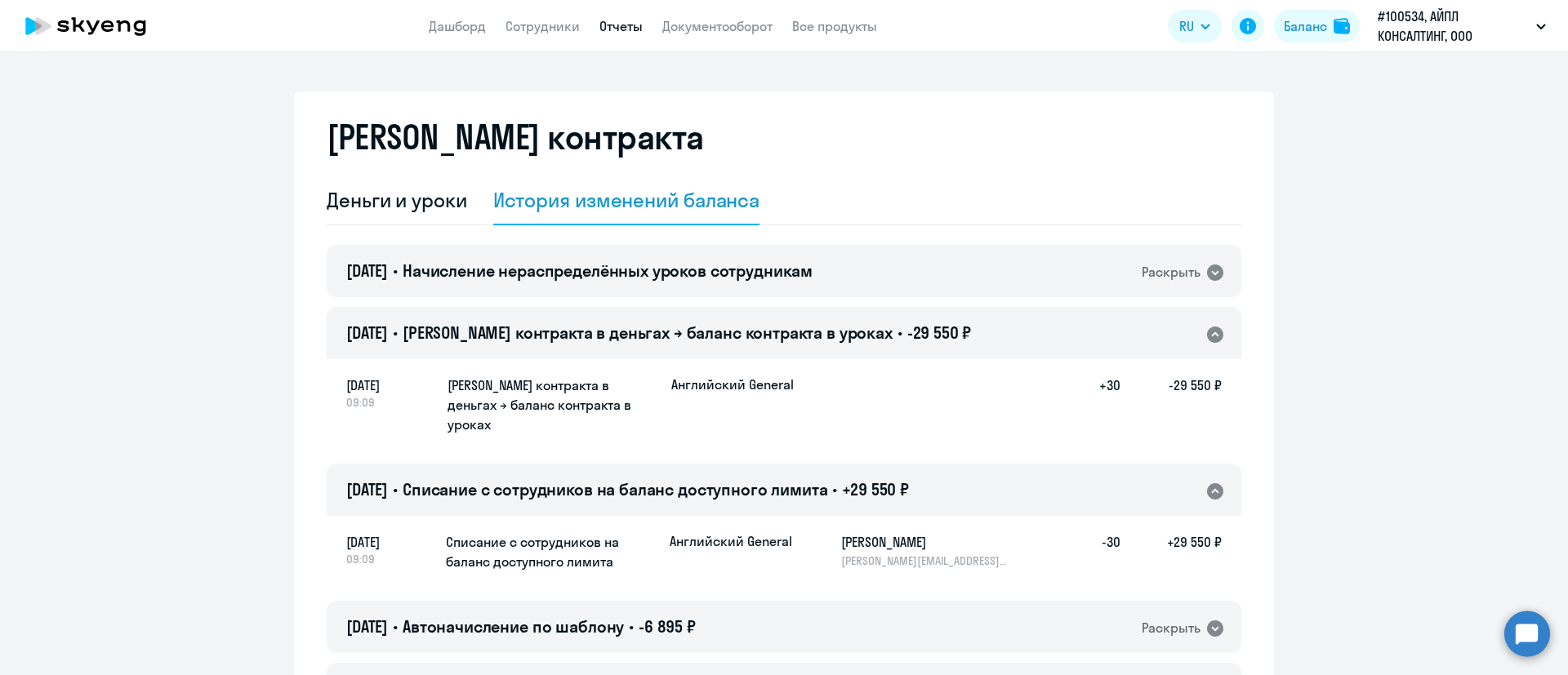
click at [600, 21] on link "Отчеты" at bounding box center [621, 25] width 44 height 16
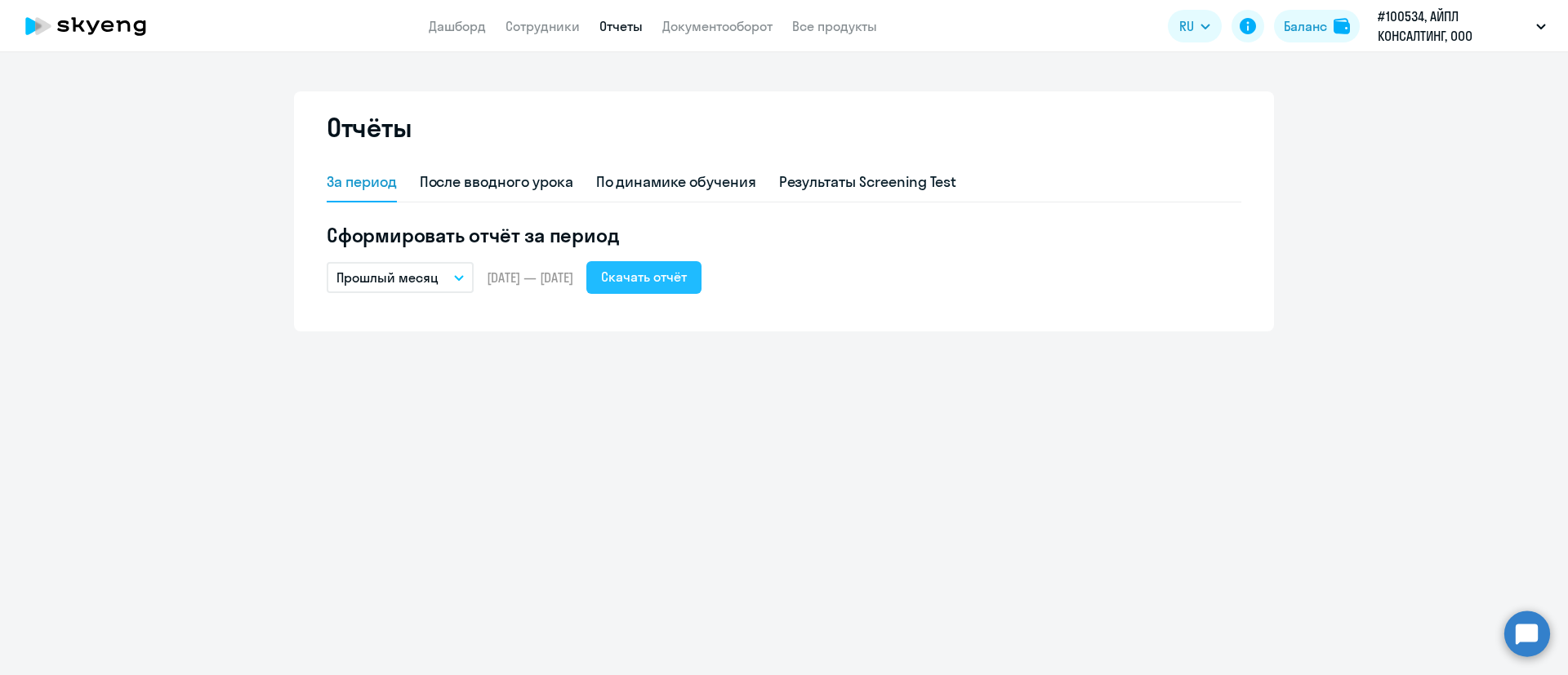
click at [685, 276] on div "Скачать отчёт" at bounding box center [644, 276] width 85 height 19
